Goal: Use online tool/utility: Utilize a website feature to perform a specific function

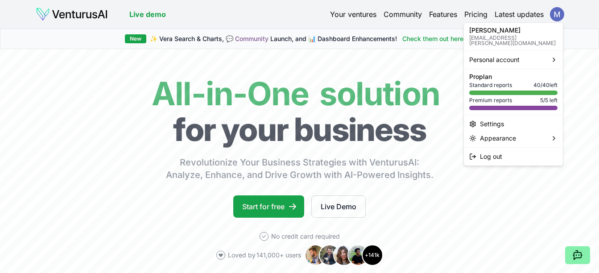
click at [285, 59] on html "We value your privacy We use cookies to enhance your browsing experience, serve…" at bounding box center [299, 136] width 599 height 273
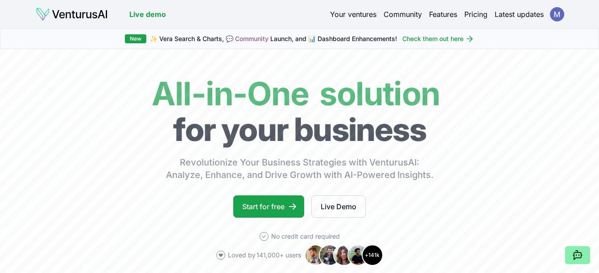
click at [94, 14] on img at bounding box center [72, 14] width 72 height 14
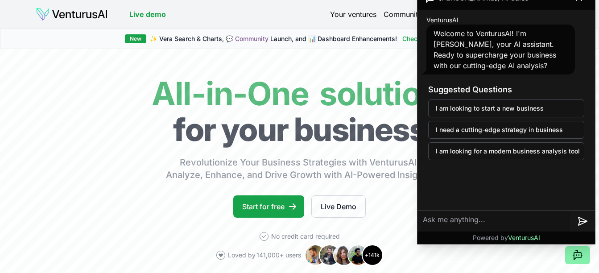
click at [282, 19] on header "Live demo Your ventures Community Features Pricing Latest updates" at bounding box center [300, 14] width 528 height 14
click at [185, 8] on header "Live demo Your ventures Community Features Pricing Latest updates" at bounding box center [300, 14] width 528 height 14
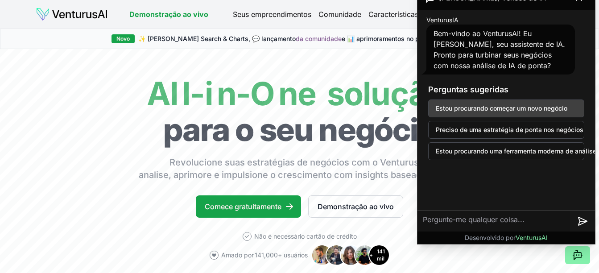
click at [490, 107] on button "Estou procurando começar um novo negócio" at bounding box center [506, 109] width 156 height 18
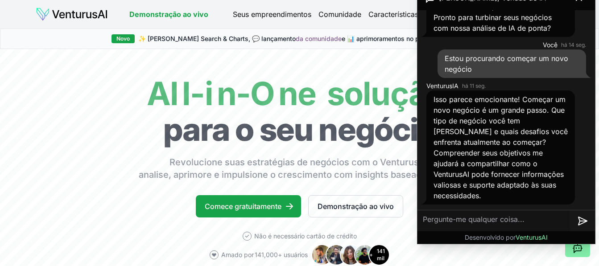
scroll to position [37, 0]
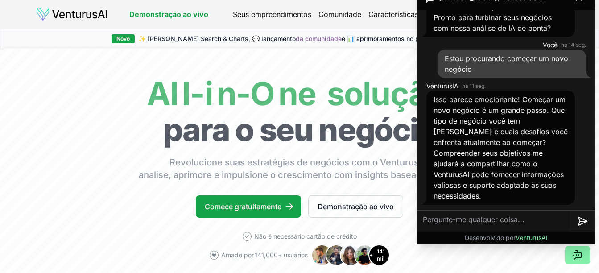
click at [522, 222] on textarea at bounding box center [494, 221] width 153 height 21
click at [135, 39] on div "Novo" at bounding box center [123, 38] width 23 height 9
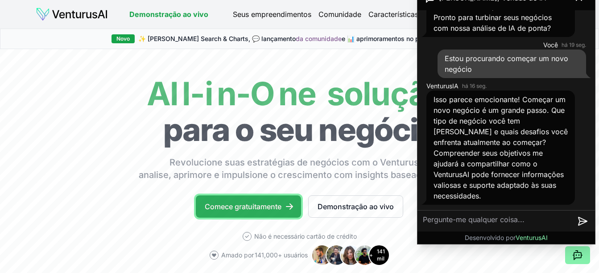
click at [266, 209] on font "Comece gratuitamente" at bounding box center [243, 206] width 77 height 11
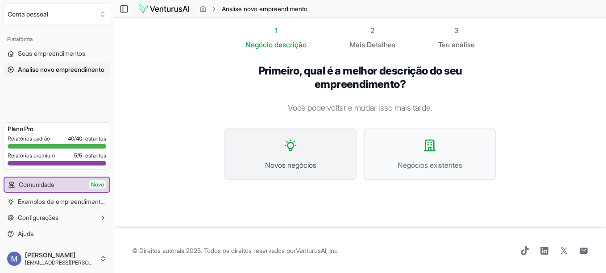
click at [279, 147] on button "Novos negócios" at bounding box center [291, 155] width 132 height 52
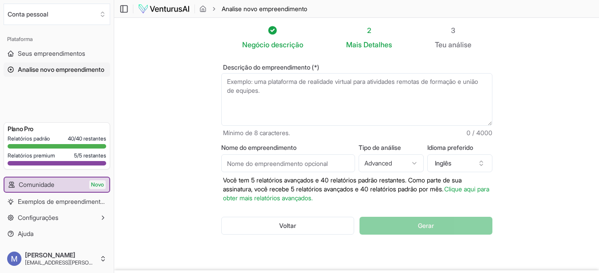
click at [241, 80] on textarea "Descrição do empreendimento (*)" at bounding box center [356, 99] width 271 height 53
paste textarea "“Lore, i dolorsi ame consectetur adipiscingel s doeiusmodte incid utlabore et d…"
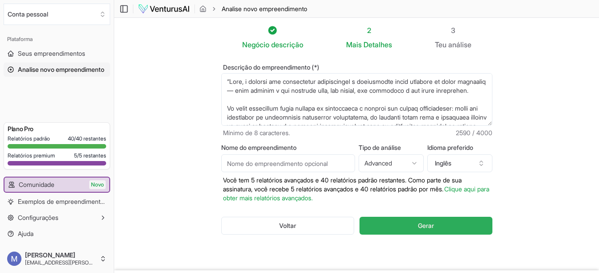
type textarea "“Lore, i dolorsi ame consectetur adipiscingel s doeiusmodte incid utlabore et d…"
click at [412, 225] on button "Gerar" at bounding box center [426, 226] width 133 height 18
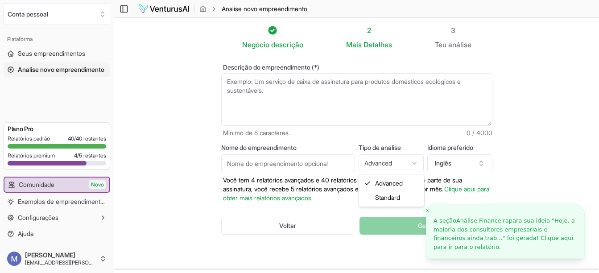
click at [419, 166] on html "We value your privacy We use cookies to enhance your browsing experience, serve…" at bounding box center [299, 136] width 599 height 273
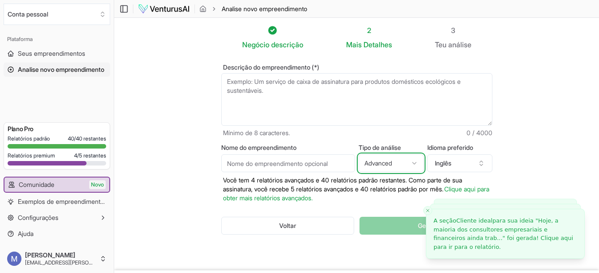
click at [480, 164] on html "We value your privacy We use cookies to enhance your browsing experience, serve…" at bounding box center [299, 136] width 599 height 273
click at [480, 164] on icon "button" at bounding box center [481, 164] width 3 height 1
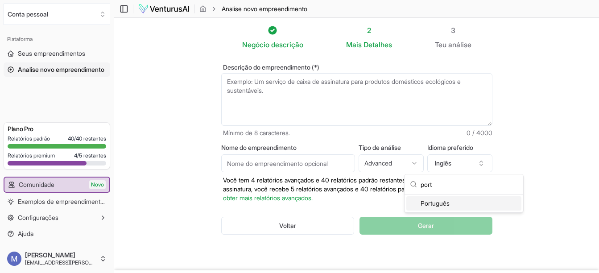
type input "port"
click at [432, 205] on font "Português" at bounding box center [435, 203] width 29 height 9
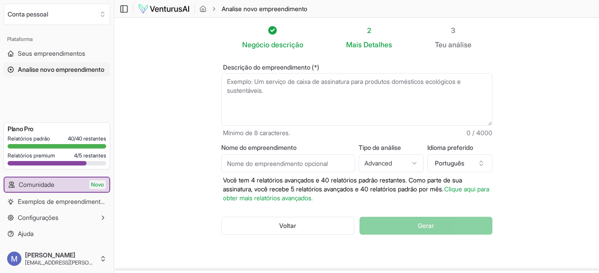
click at [250, 170] on input "Nome do empreendimento" at bounding box center [288, 163] width 134 height 18
paste input "FinSight"
type input "FinSight"
click at [416, 229] on div "Voltar Gerar" at bounding box center [356, 226] width 271 height 46
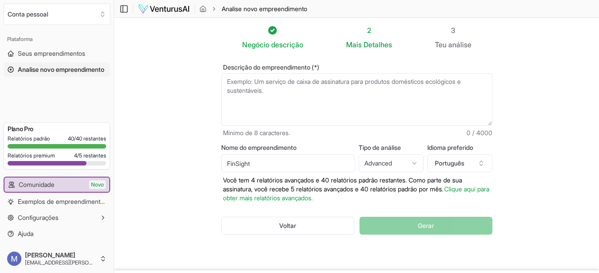
click at [351, 98] on textarea "Descrição do empreendimento (*)" at bounding box center [356, 99] width 271 height 53
paste textarea "“Lore, i dolorsi ame consectetur adipiscingel s doeiusmodte incid utlabore et d…"
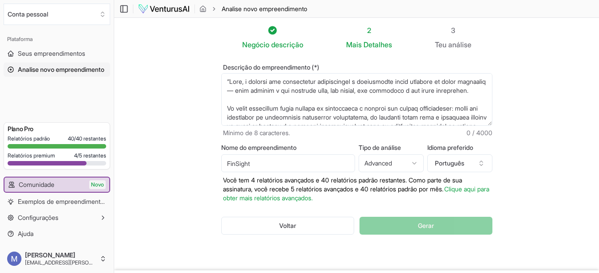
scroll to position [388, 0]
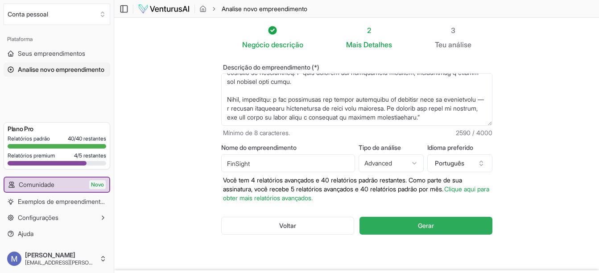
type textarea "“Lore, i dolorsi ame consectetur adipiscingel s doeiusmodte incid utlabore et d…"
click at [446, 225] on button "Gerar" at bounding box center [426, 226] width 133 height 18
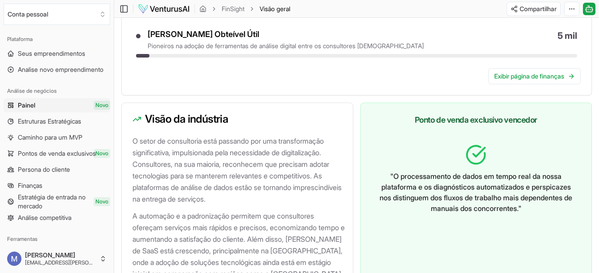
scroll to position [917, 0]
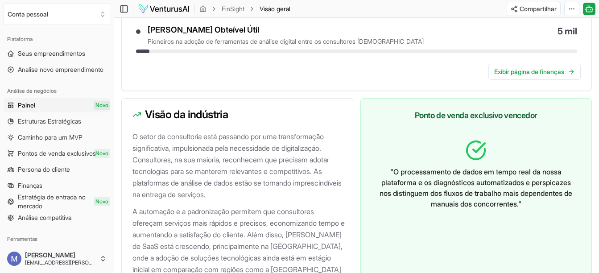
drag, startPoint x: 598, startPoint y: 205, endPoint x: 597, endPoint y: 211, distance: 5.4
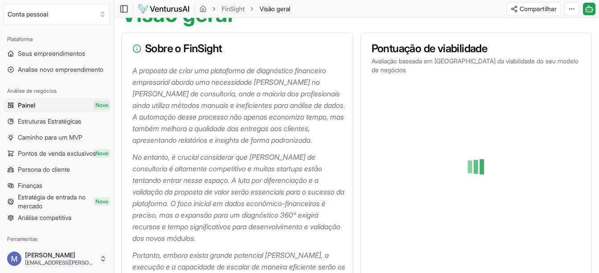
scroll to position [0, 0]
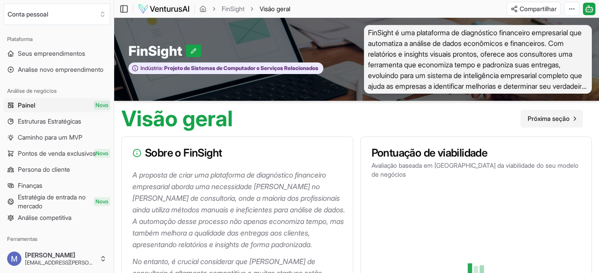
click at [550, 120] on span "Próxima seção" at bounding box center [549, 118] width 42 height 9
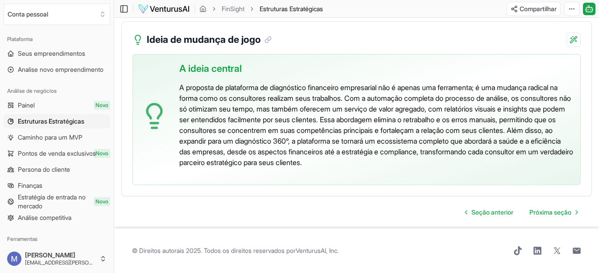
scroll to position [2146, 0]
click at [549, 215] on span "Próxima seção" at bounding box center [551, 212] width 42 height 9
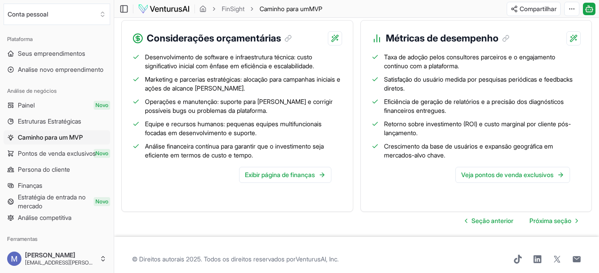
scroll to position [1144, 0]
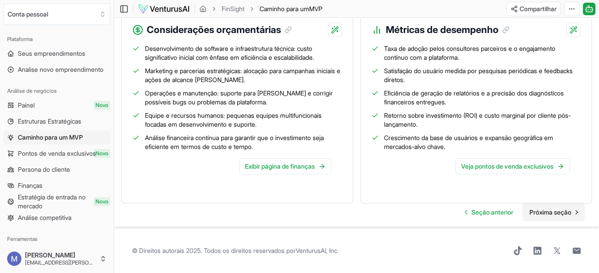
click at [553, 212] on span "Próxima seção" at bounding box center [551, 212] width 42 height 9
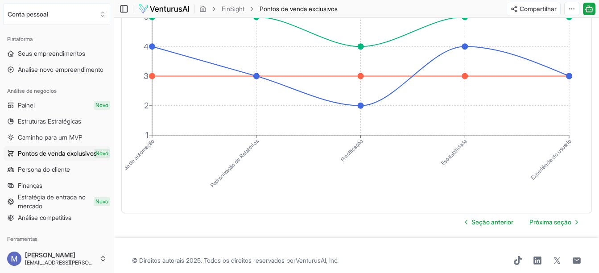
scroll to position [1889, 0]
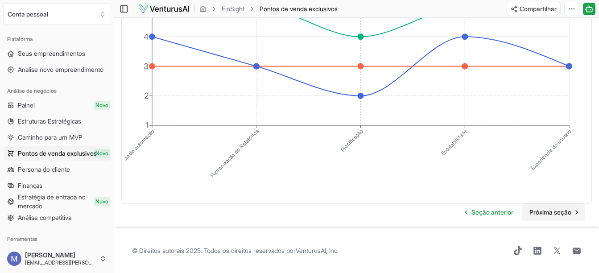
click at [556, 213] on span "Próxima seção" at bounding box center [551, 212] width 42 height 9
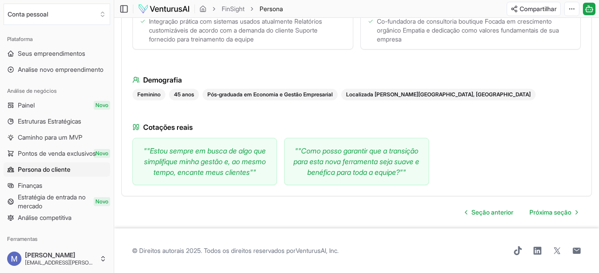
scroll to position [949, 0]
click at [566, 213] on span "Próxima seção" at bounding box center [551, 212] width 42 height 9
